Goal: Communication & Community: Answer question/provide support

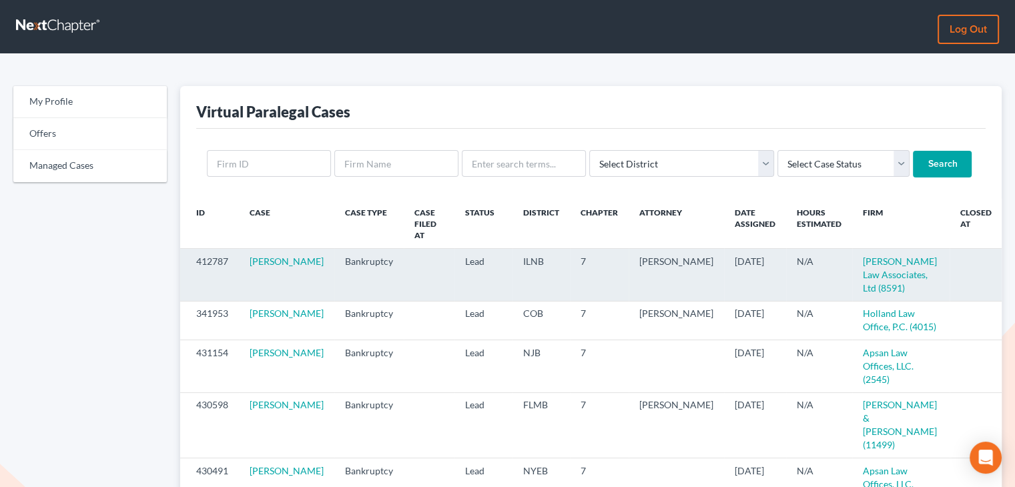
click at [1013, 257] on icon "visibility" at bounding box center [1017, 261] width 9 height 9
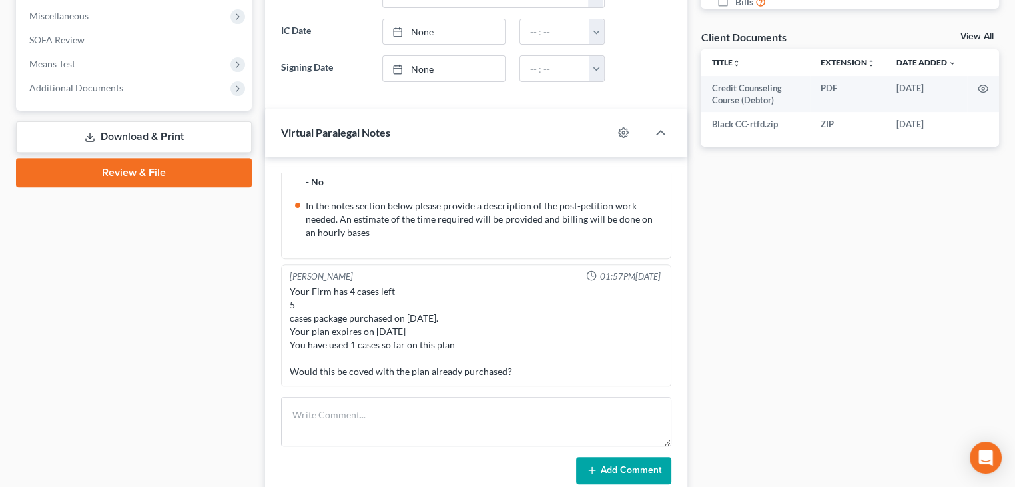
scroll to position [490, 0]
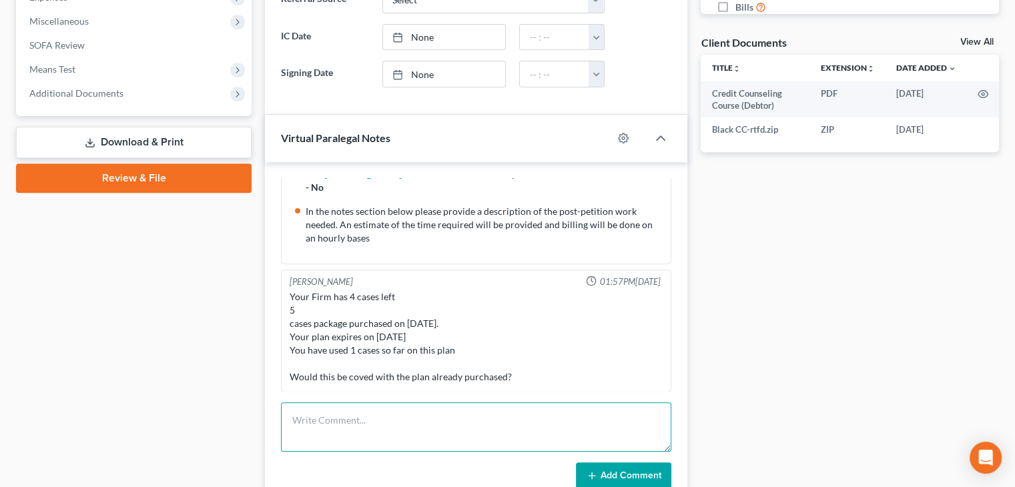
click at [511, 418] on textarea at bounding box center [476, 426] width 390 height 49
type textarea "Hello, yes this case is covered. Sorry for the late response."
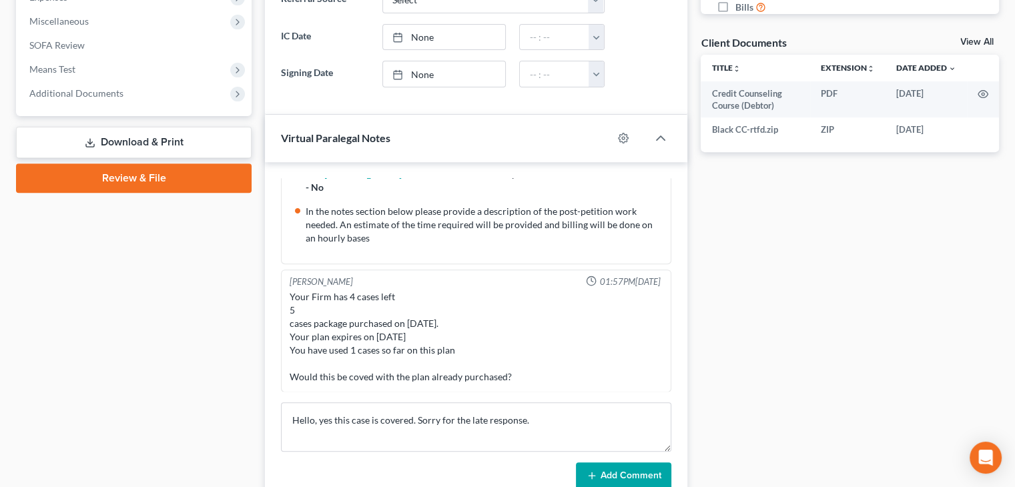
click at [638, 482] on button "Add Comment" at bounding box center [623, 476] width 95 height 28
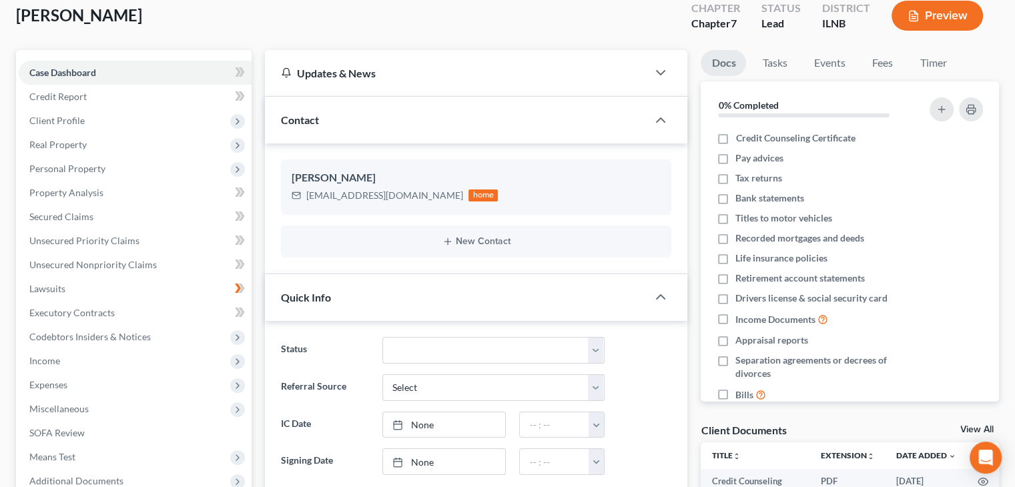
scroll to position [0, 0]
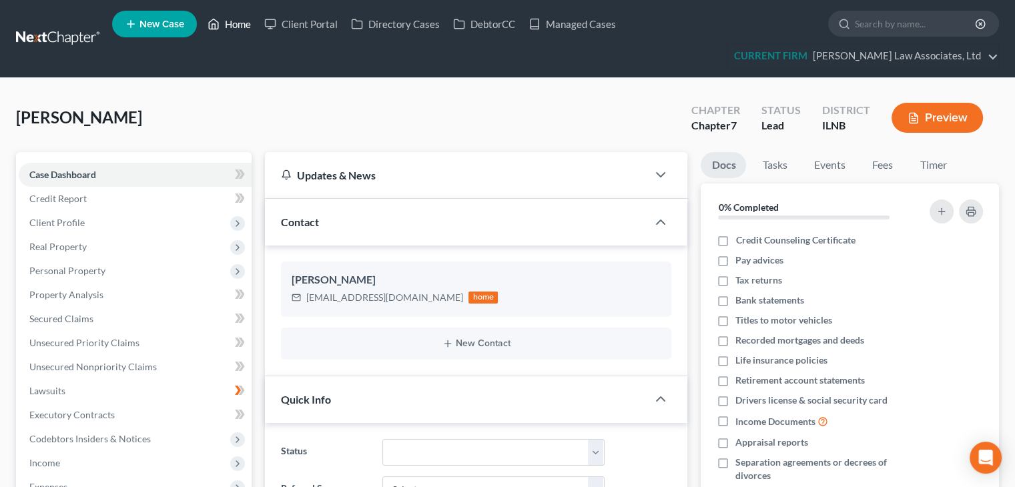
click at [236, 31] on link "Home" at bounding box center [229, 24] width 57 height 24
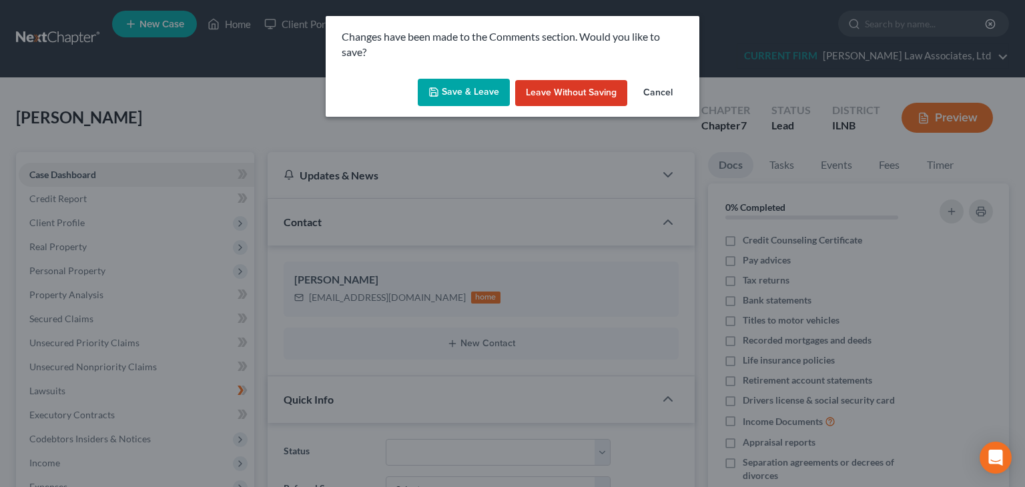
click at [486, 99] on button "Save & Leave" at bounding box center [464, 93] width 92 height 28
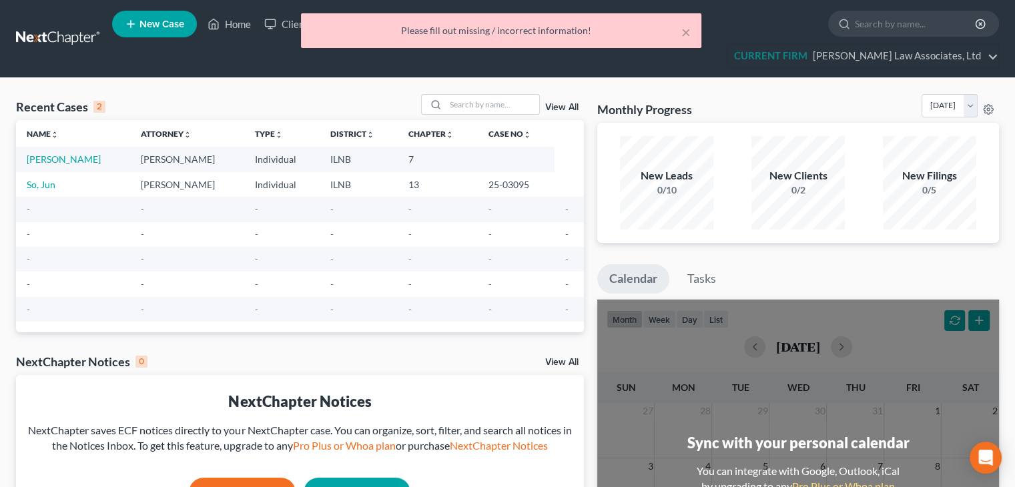
click at [48, 46] on div "× Please fill out missing / incorrect information!" at bounding box center [500, 33] width 1015 height 41
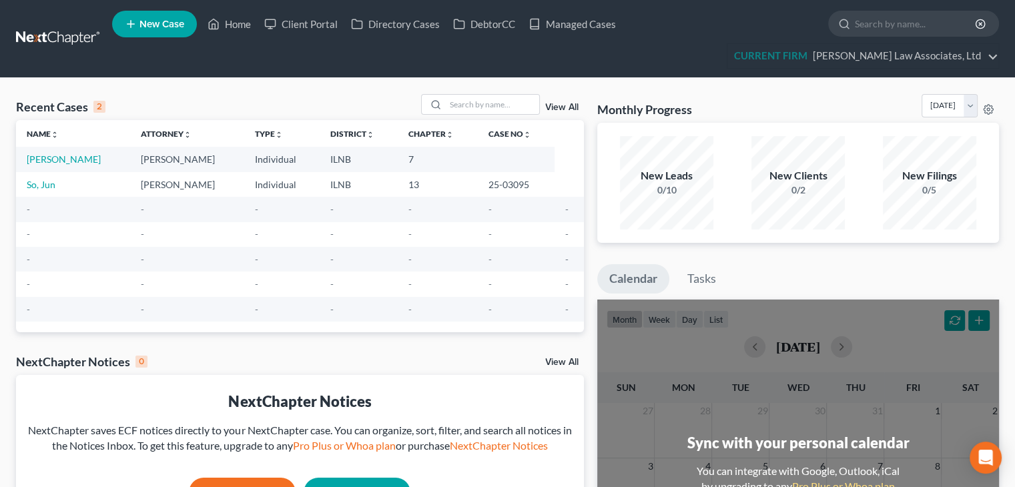
click at [58, 29] on link at bounding box center [58, 39] width 85 height 24
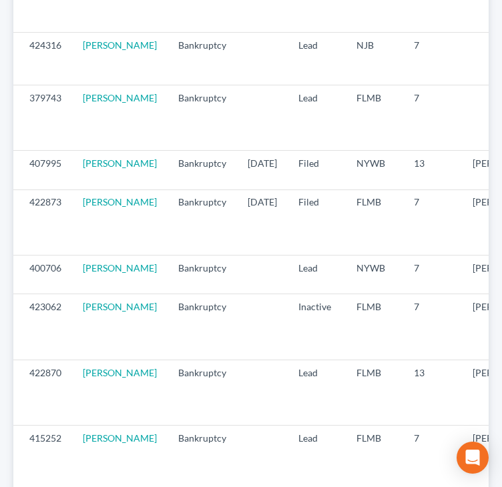
scroll to position [796, 0]
